Goal: Information Seeking & Learning: Learn about a topic

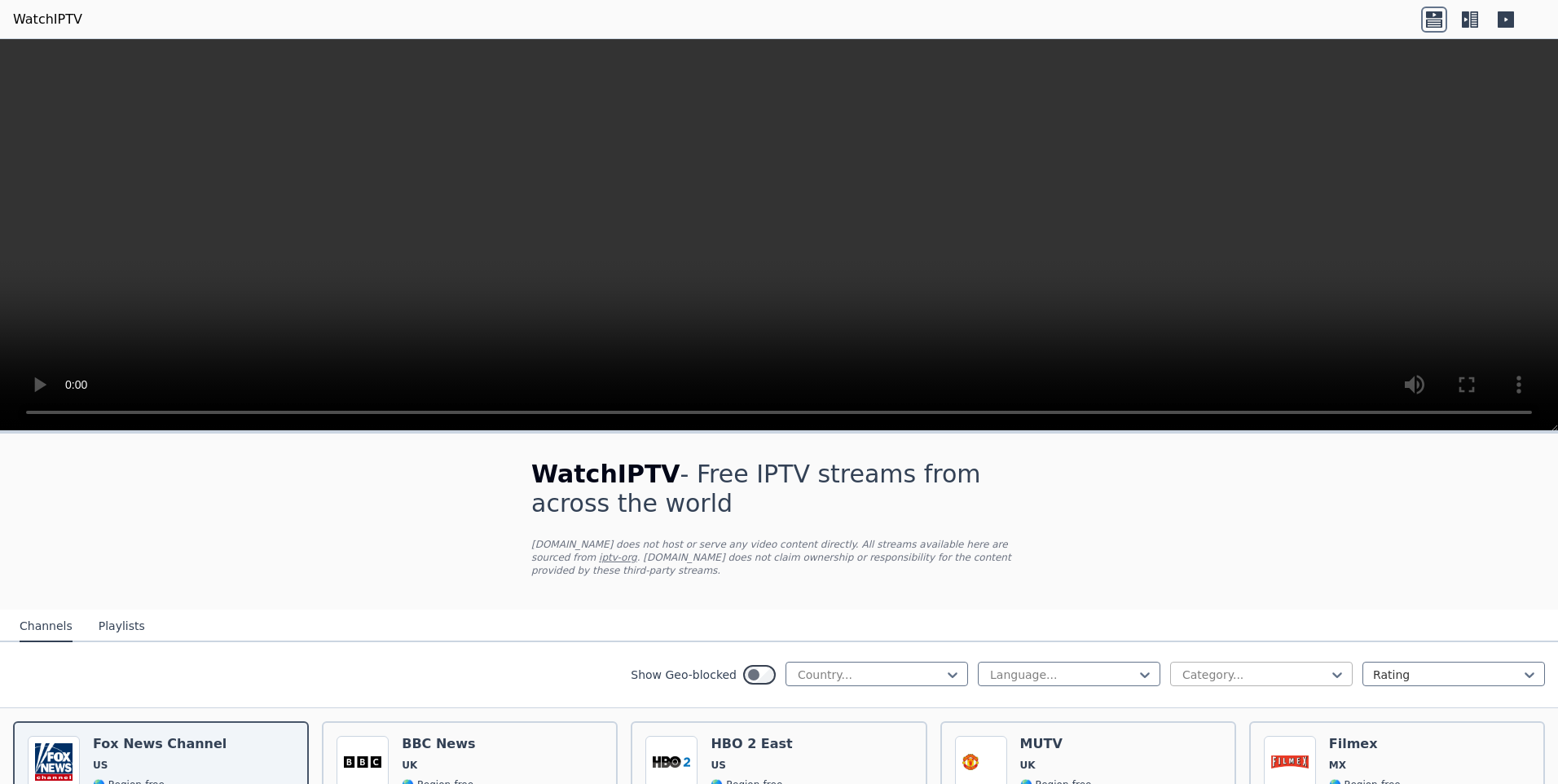
click at [1205, 667] on div at bounding box center [1254, 674] width 149 height 16
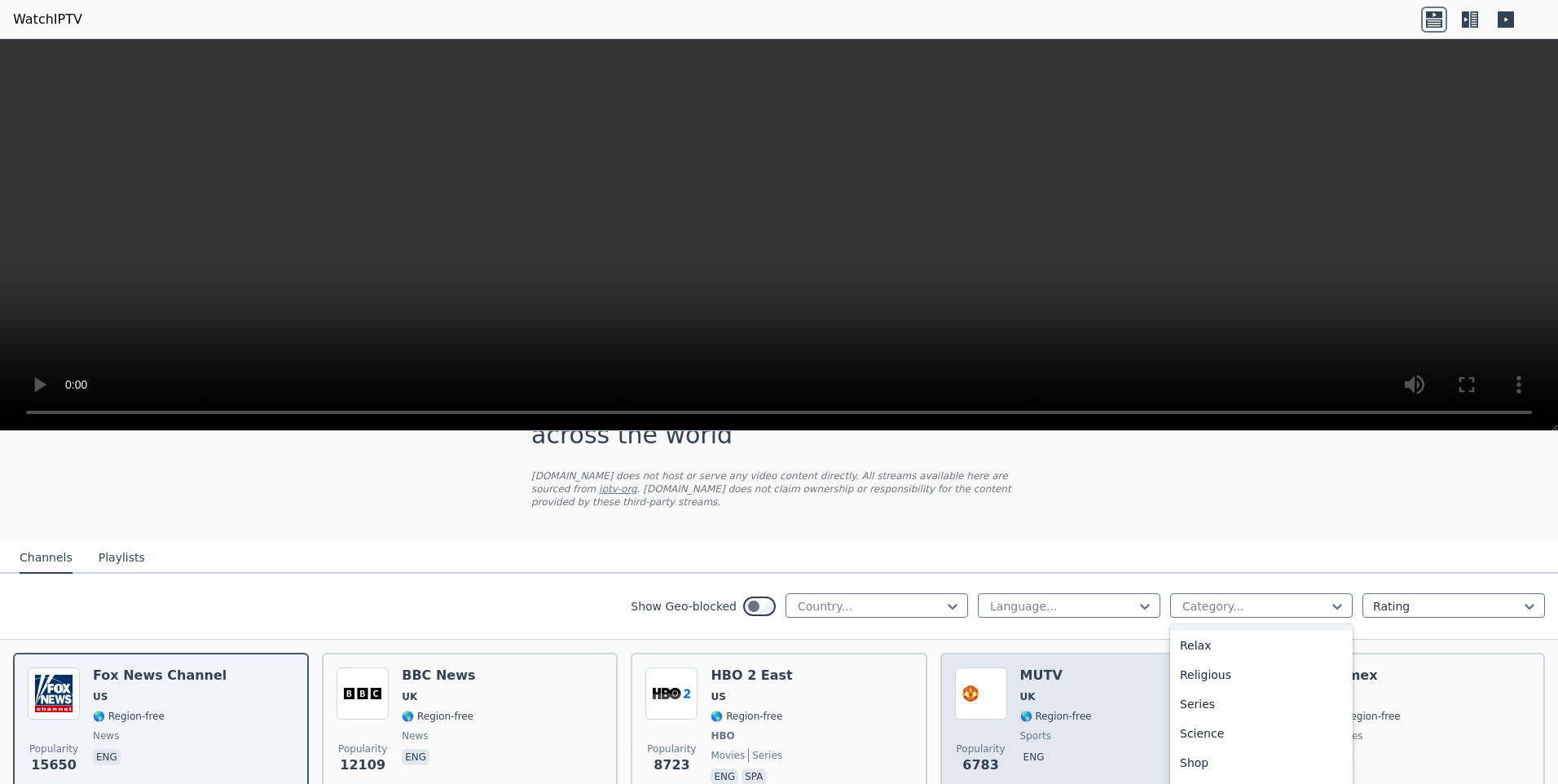
scroll to position [163, 0]
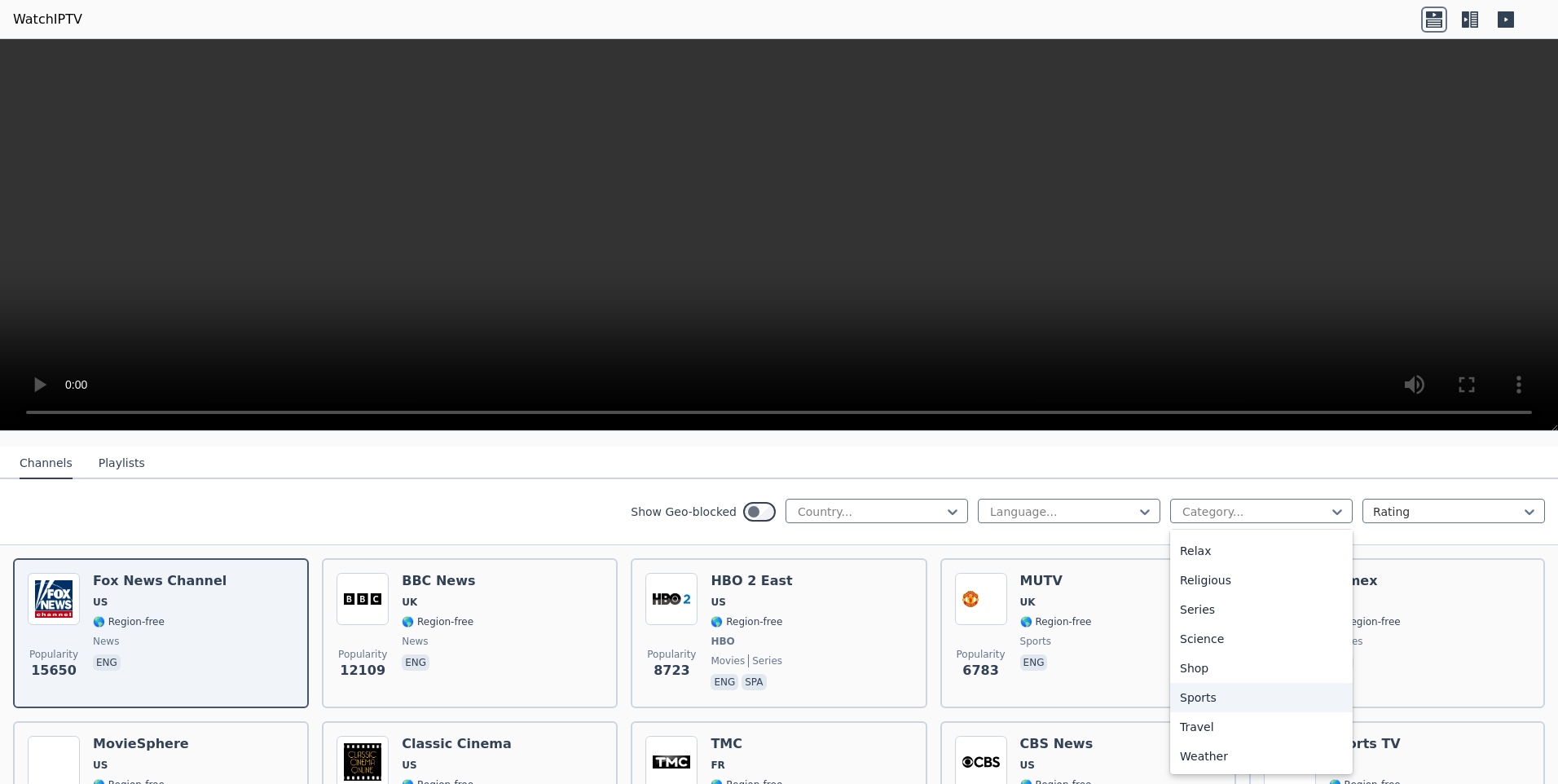
click at [1204, 683] on div "Sports" at bounding box center [1261, 697] width 183 height 29
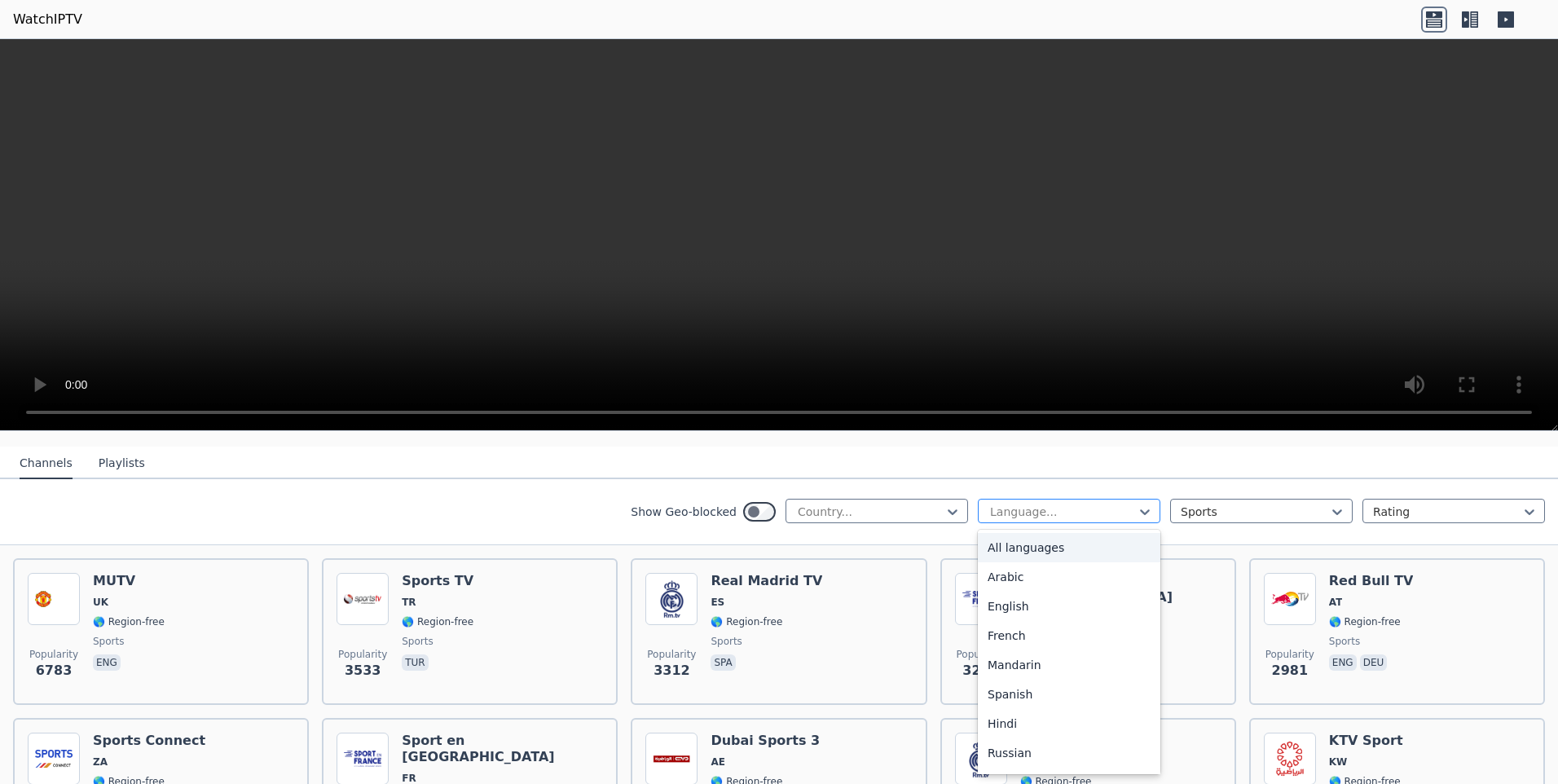
click at [1114, 509] on div "Language..." at bounding box center [1069, 511] width 183 height 25
click at [1036, 603] on div "English" at bounding box center [1069, 606] width 183 height 29
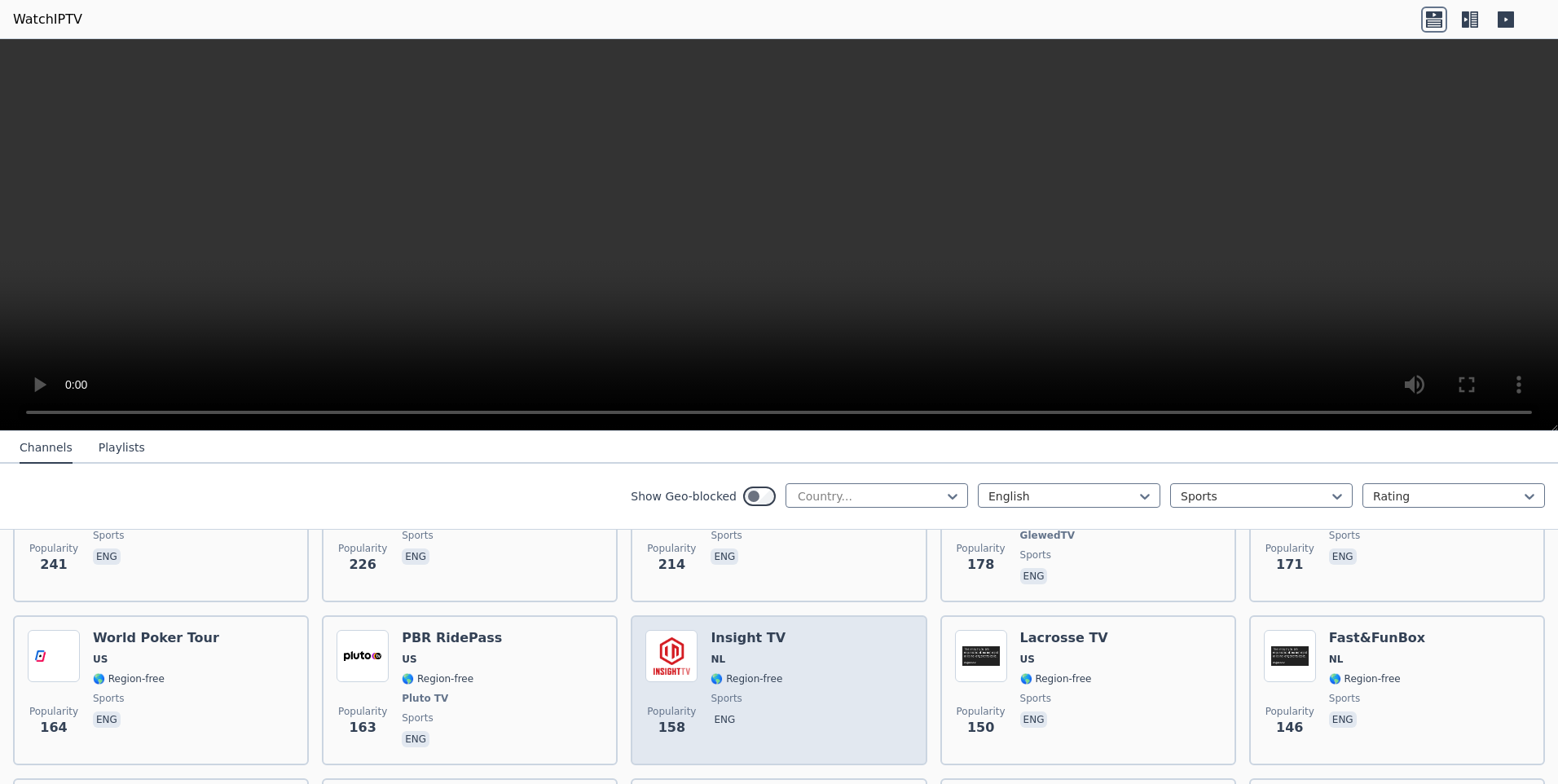
scroll to position [1385, 0]
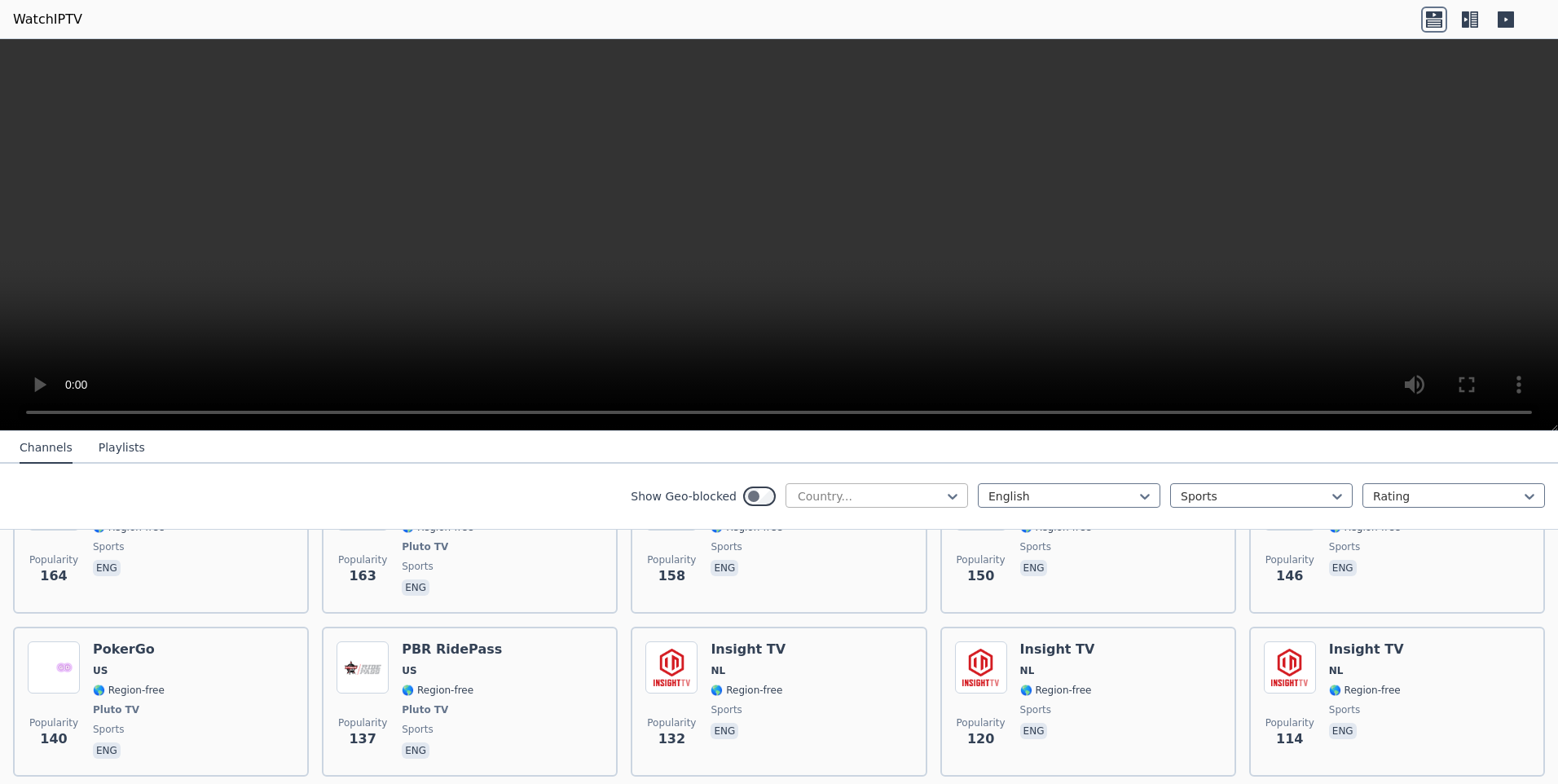
click at [892, 491] on div at bounding box center [870, 496] width 149 height 16
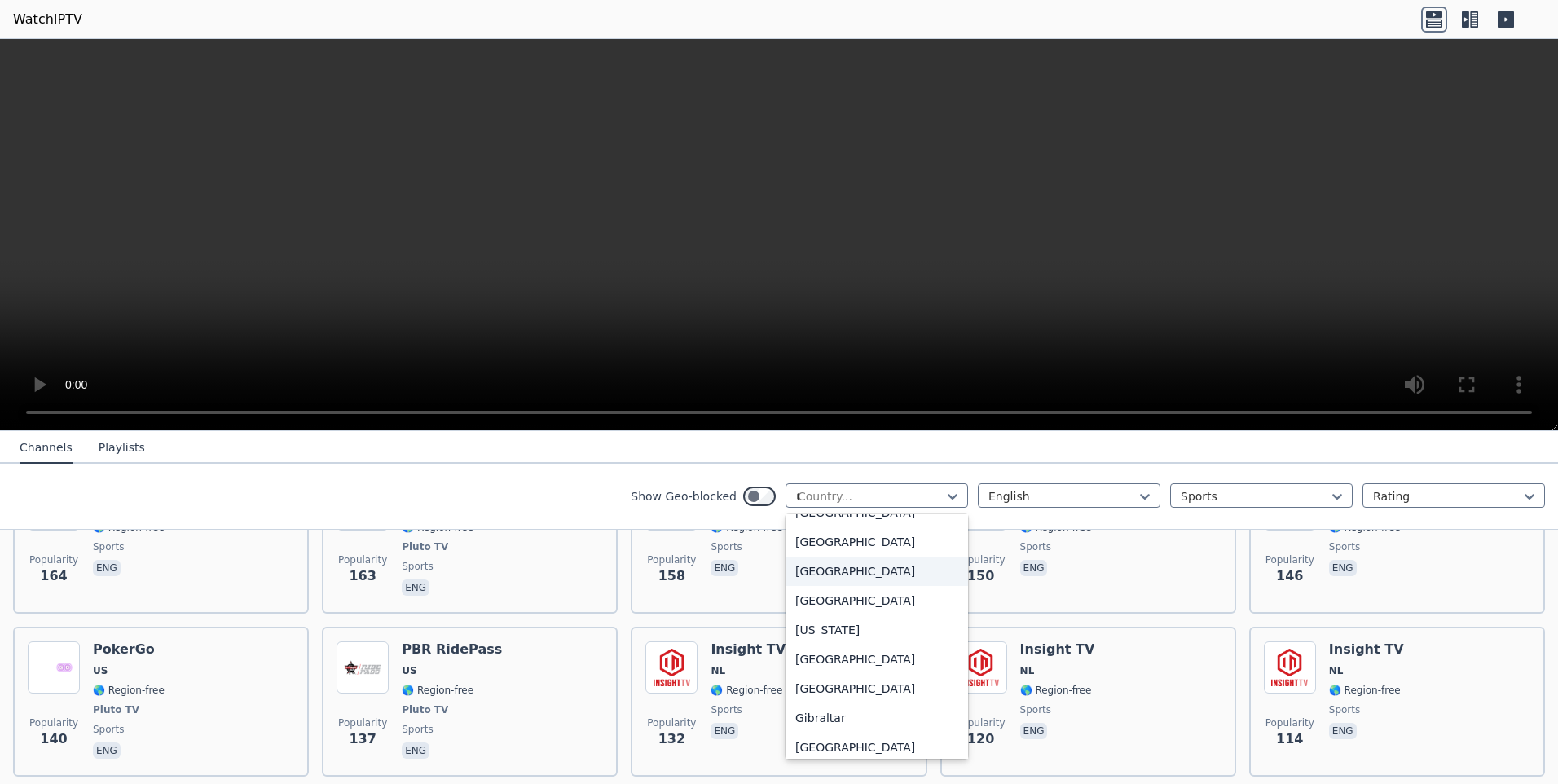
scroll to position [0, 0]
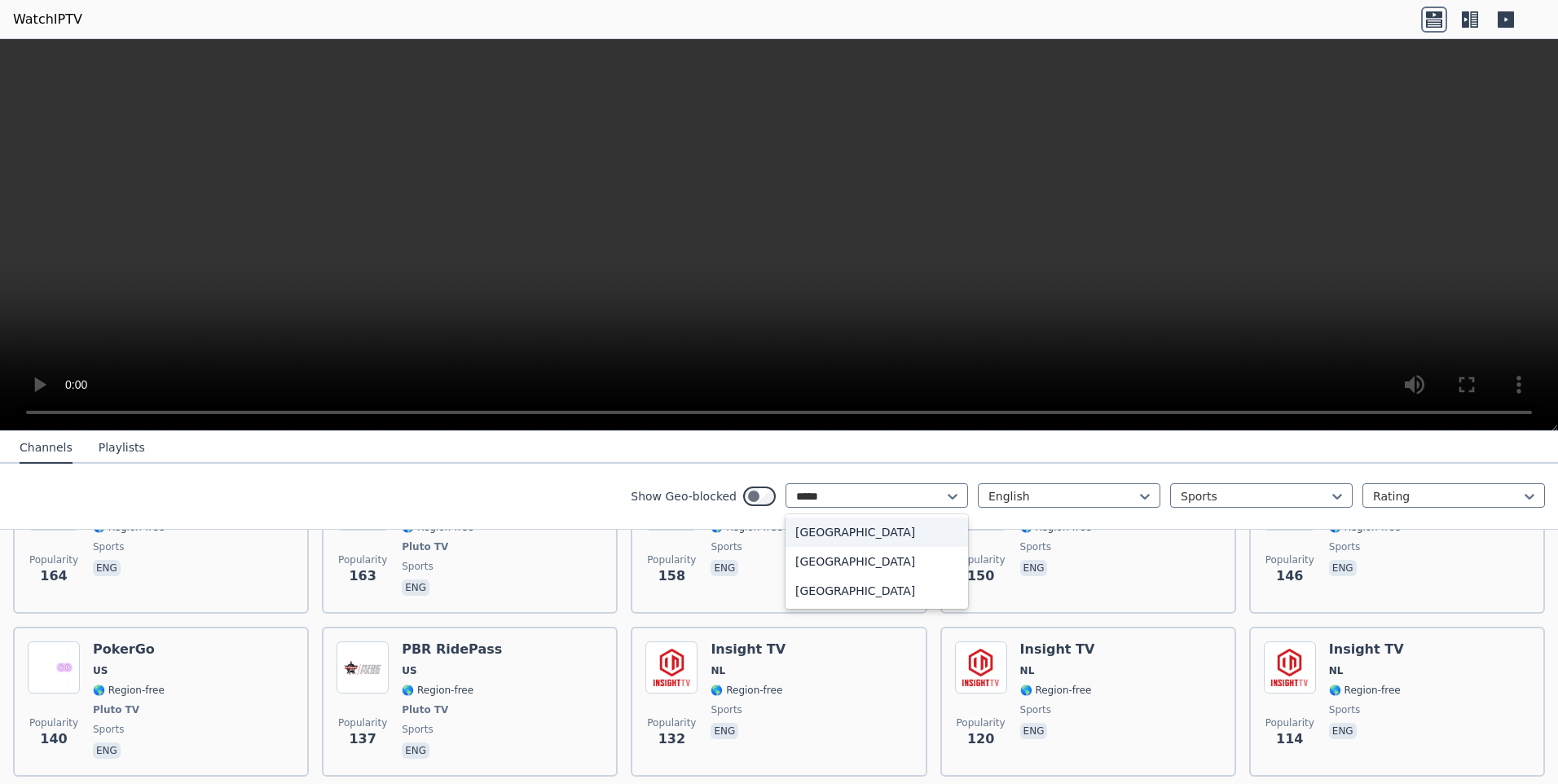
type input "******"
click at [886, 595] on div "[GEOGRAPHIC_DATA]" at bounding box center [877, 590] width 183 height 29
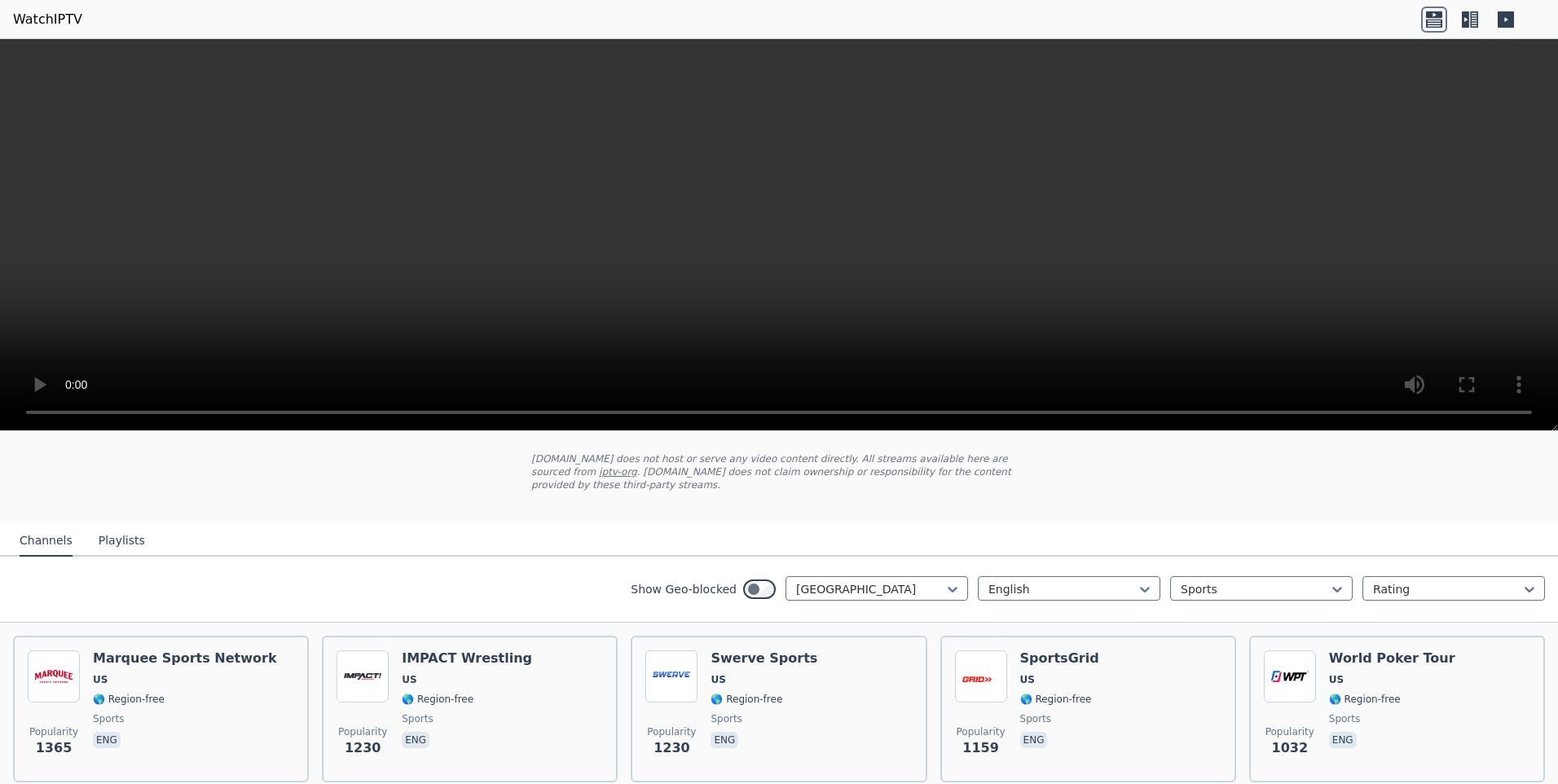
scroll to position [163, 0]
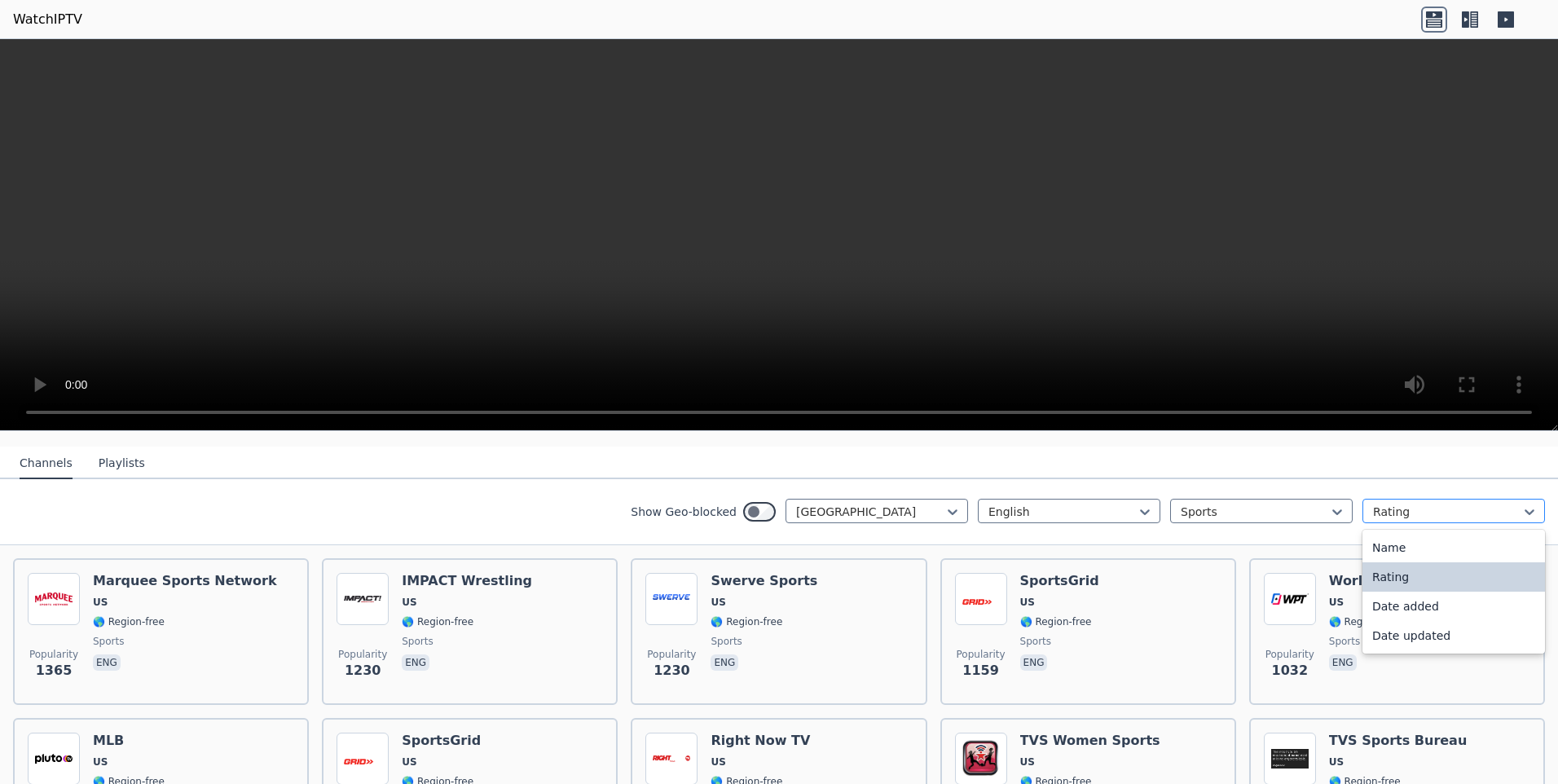
click at [1395, 503] on div at bounding box center [1447, 511] width 149 height 16
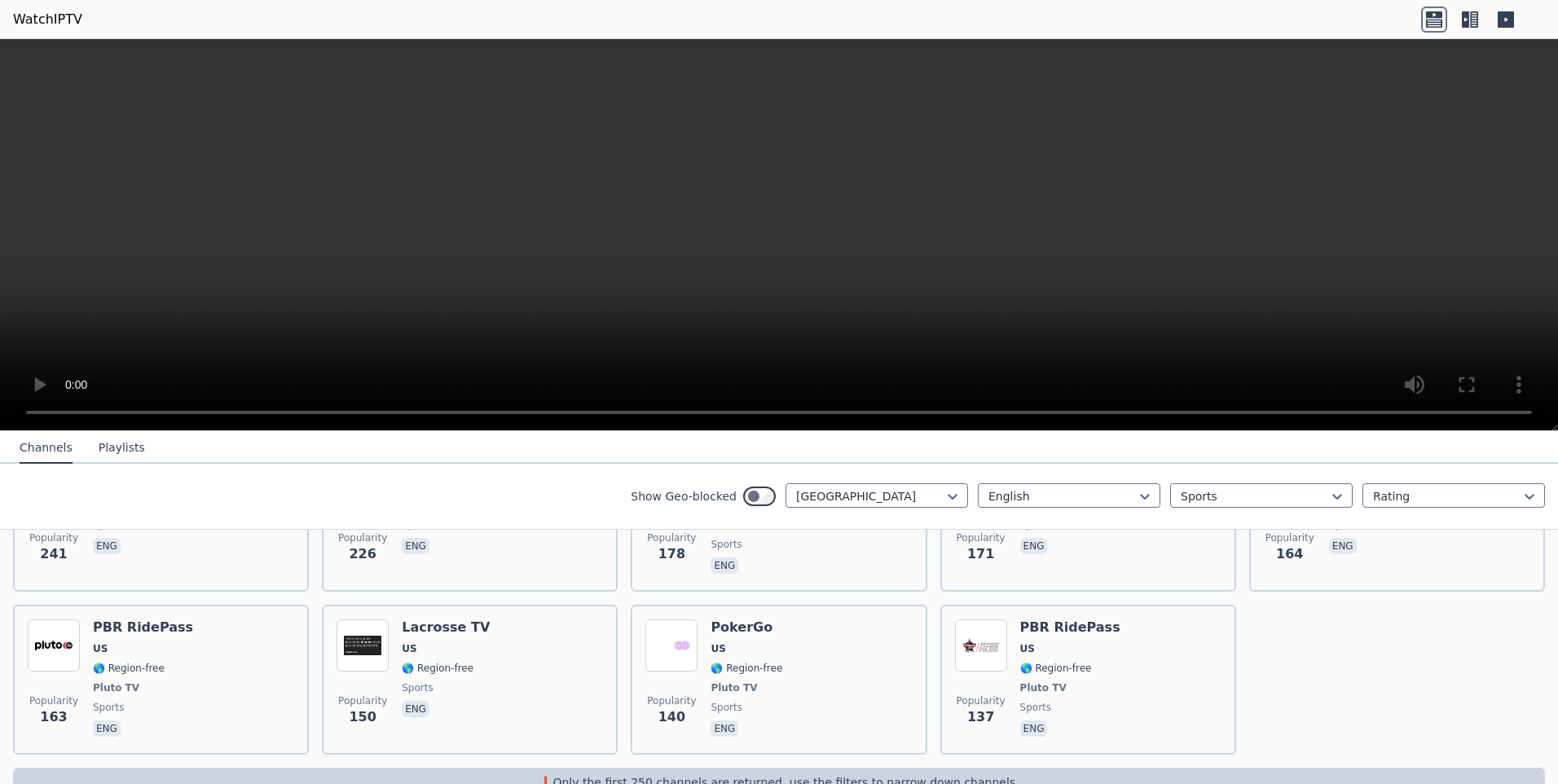
scroll to position [788, 0]
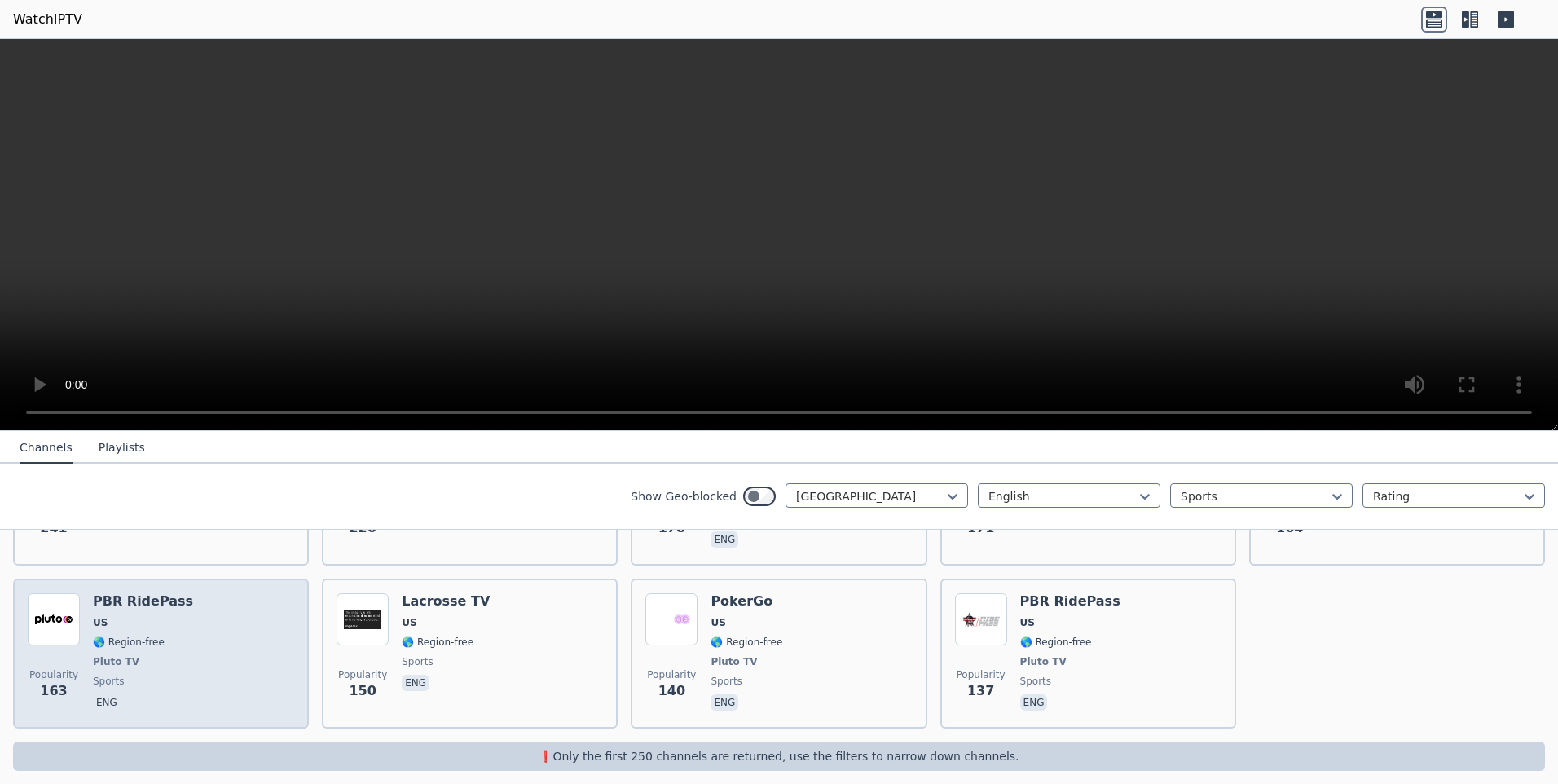
click at [245, 656] on div "Popularity 163 PBR RidePass US 🌎 Region-free Pluto TV sports eng" at bounding box center [161, 653] width 267 height 121
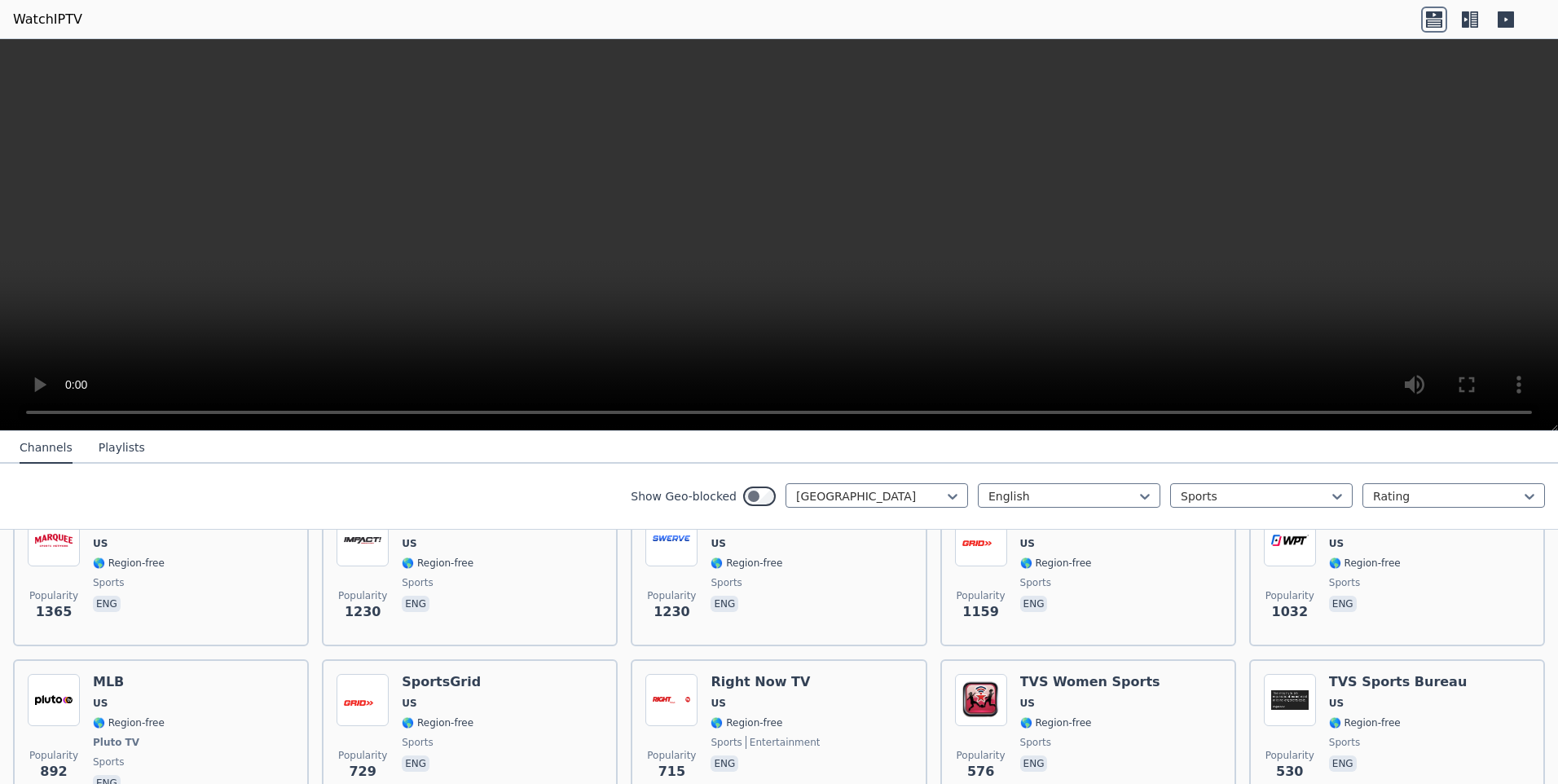
scroll to position [0, 0]
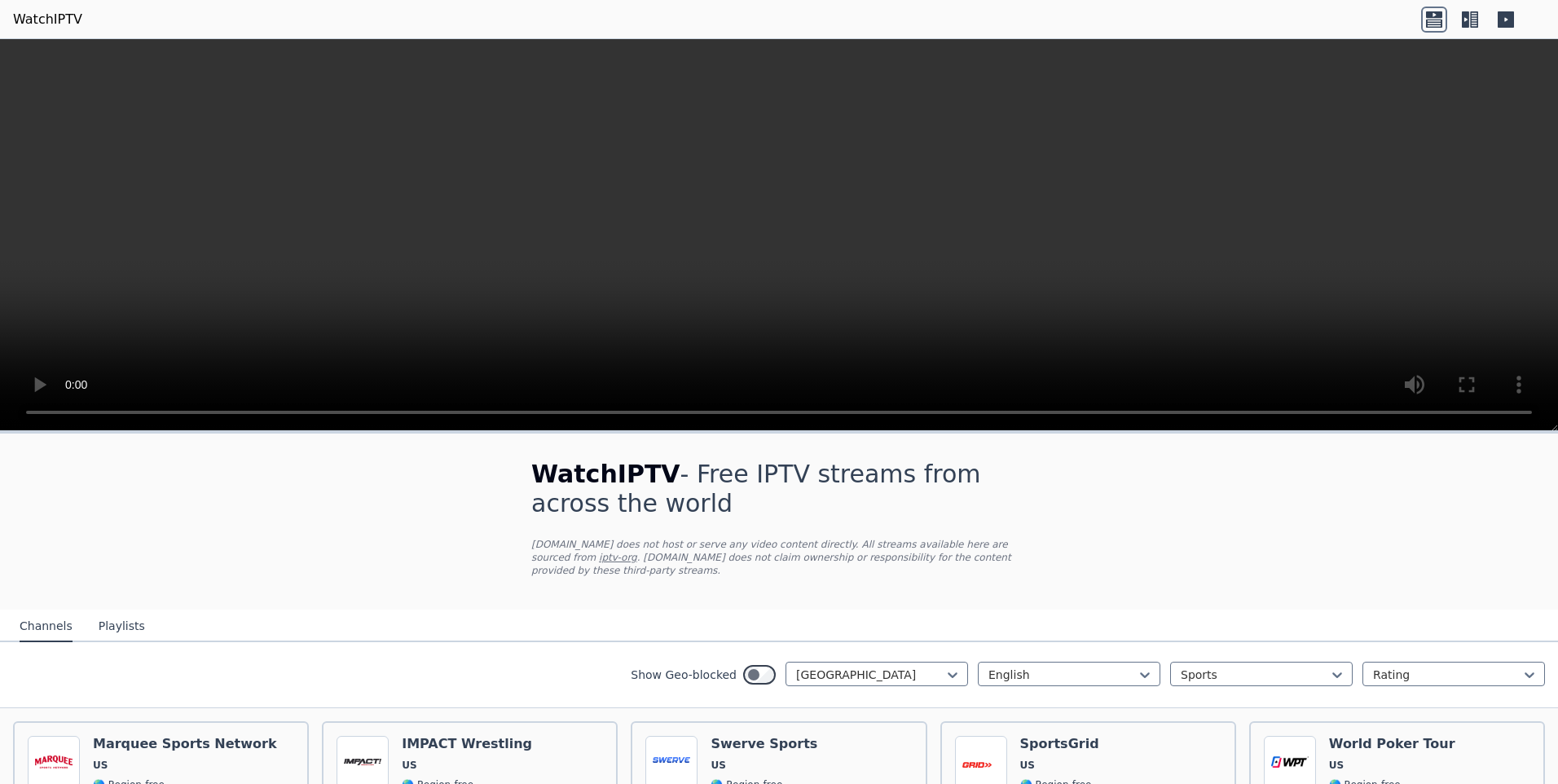
click at [1402, 673] on div "English Sports Rating" at bounding box center [1262, 675] width 568 height 26
click at [1400, 670] on div "Rating" at bounding box center [1454, 674] width 183 height 25
